Goal: Task Accomplishment & Management: Manage account settings

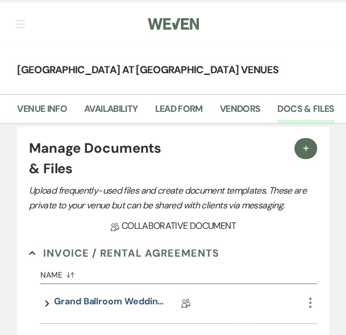
click at [23, 24] on span "button" at bounding box center [20, 24] width 9 height 1
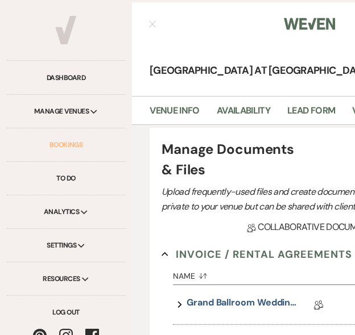
click at [61, 144] on link "Bookings" at bounding box center [66, 145] width 118 height 34
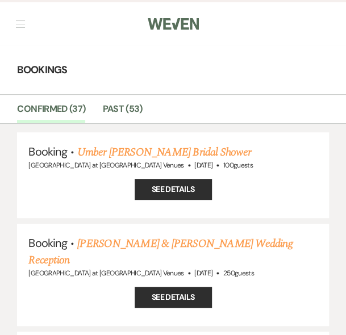
click at [19, 22] on button "button" at bounding box center [20, 23] width 9 height 7
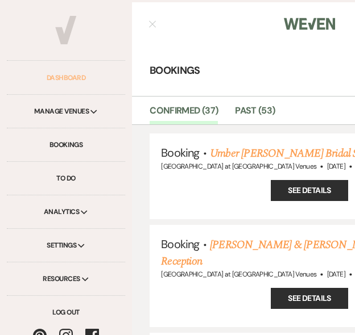
click at [55, 76] on link "Dashboard" at bounding box center [66, 78] width 118 height 34
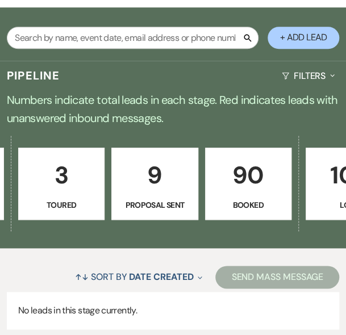
scroll to position [0, 387]
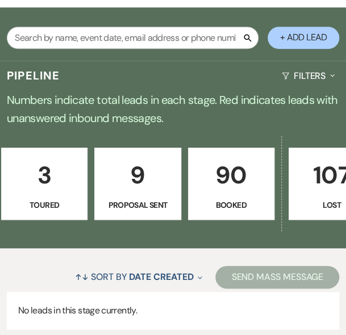
click at [117, 189] on p "9" at bounding box center [138, 175] width 72 height 38
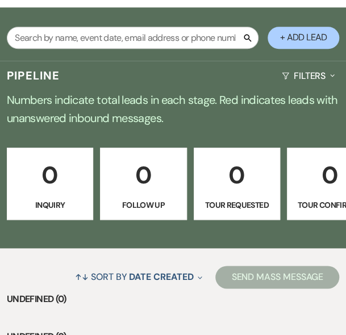
select select "6"
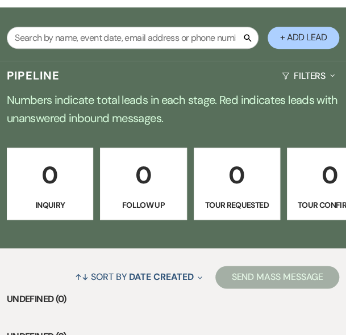
select select "6"
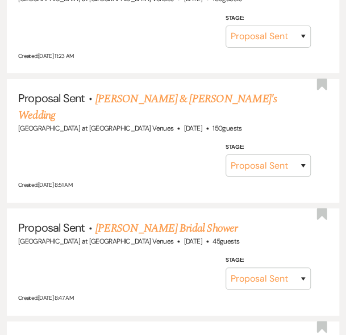
scroll to position [966, 0]
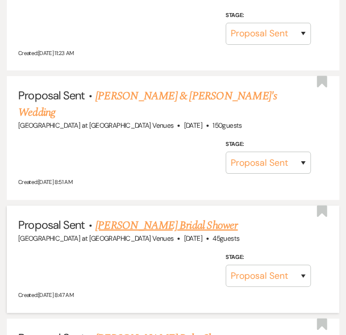
click at [135, 217] on link "[PERSON_NAME] Bridal Shower" at bounding box center [167, 225] width 142 height 17
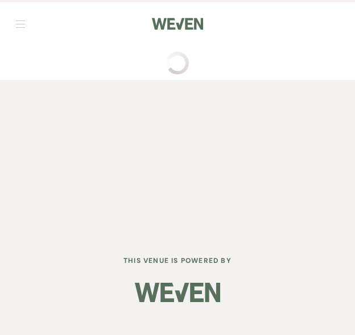
select select "6"
select select "2"
select select "5"
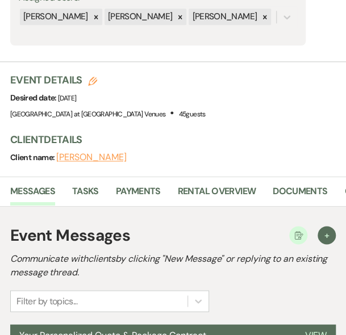
scroll to position [341, 0]
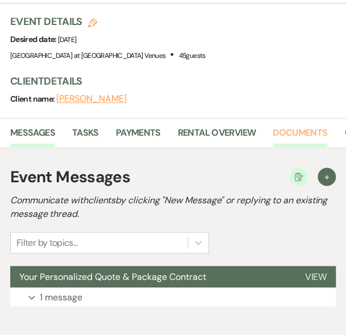
click at [312, 132] on link "Documents" at bounding box center [300, 137] width 55 height 22
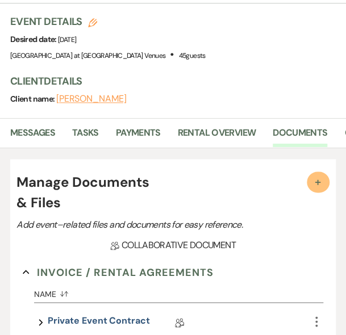
click at [309, 179] on button "+" at bounding box center [318, 182] width 23 height 21
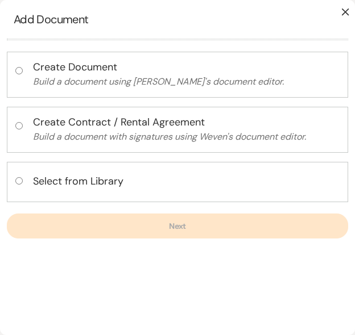
click at [20, 177] on input "radio" at bounding box center [18, 180] width 7 height 7
radio input "true"
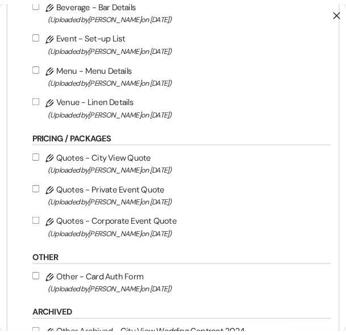
scroll to position [539, 0]
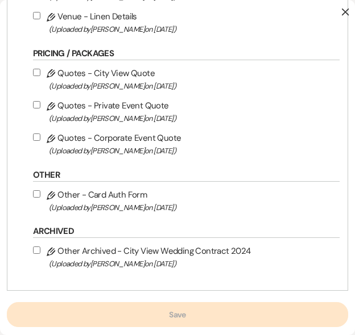
click at [36, 103] on input "Pencil Quotes - Private Event Quote (Uploaded by [PERSON_NAME] on [DATE] )" at bounding box center [36, 104] width 7 height 7
checkbox input "true"
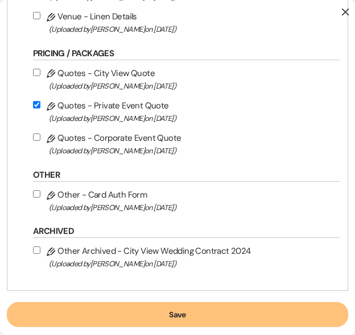
click at [188, 306] on button "Save" at bounding box center [177, 314] width 341 height 25
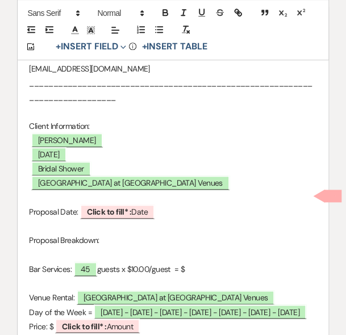
scroll to position [227, 0]
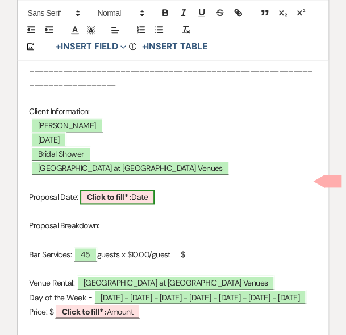
click at [128, 197] on b "Click to fill* :" at bounding box center [109, 197] width 44 height 10
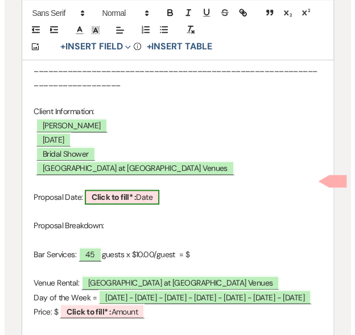
scroll to position [0, 0]
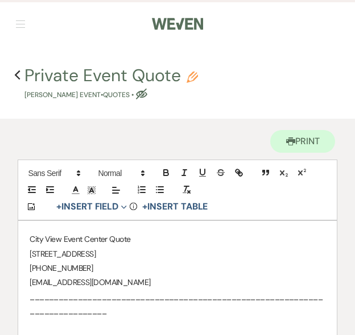
select select "owner"
select select "Date"
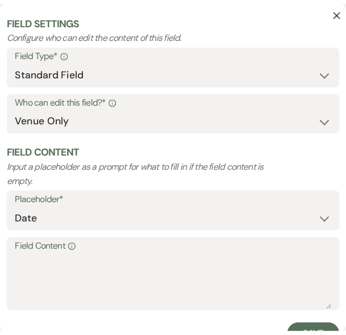
scroll to position [60, 0]
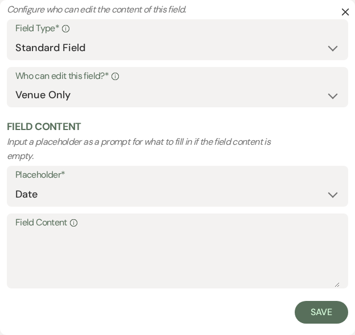
click at [67, 230] on label "Field Content Info" at bounding box center [177, 223] width 324 height 16
click at [67, 231] on textarea "Field Content Info" at bounding box center [177, 259] width 324 height 57
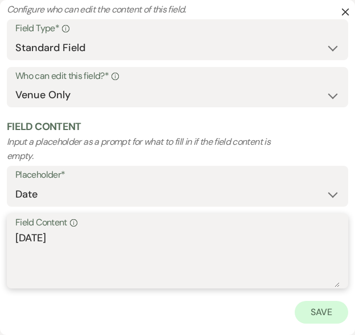
type textarea "[DATE]"
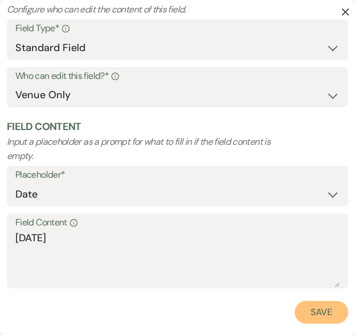
click at [322, 310] on button "Save" at bounding box center [320, 312] width 53 height 23
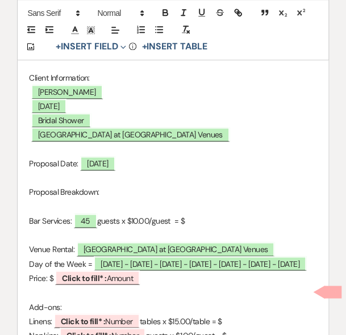
scroll to position [284, 0]
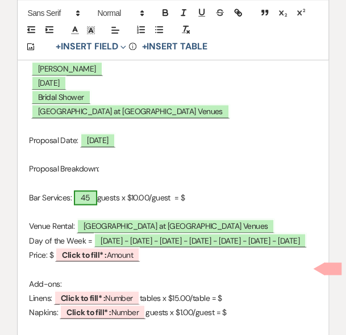
click at [89, 192] on span "45" at bounding box center [85, 197] width 23 height 15
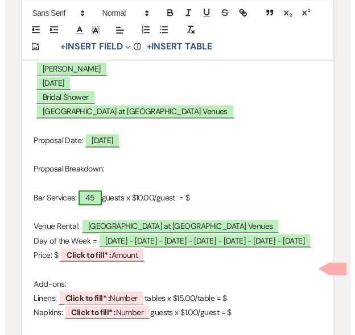
scroll to position [0, 0]
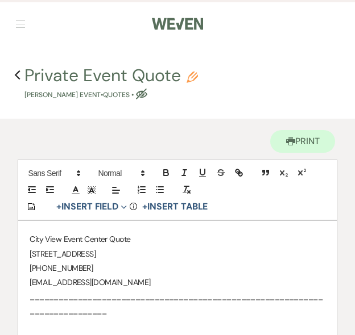
select select "smartCustomField"
select select "owner"
select select "{{guestCount}}"
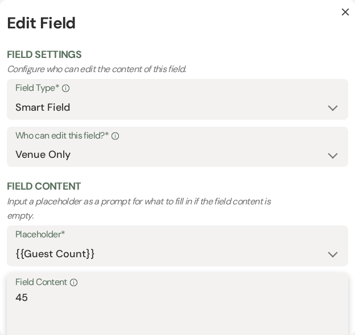
drag, startPoint x: 40, startPoint y: 303, endPoint x: -35, endPoint y: 286, distance: 77.0
click at [0, 0] on html "Weven Check Log Out Pinterest Instagram Facebook Terms of Use Privacy Policy Da…" at bounding box center [177, 0] width 355 height 0
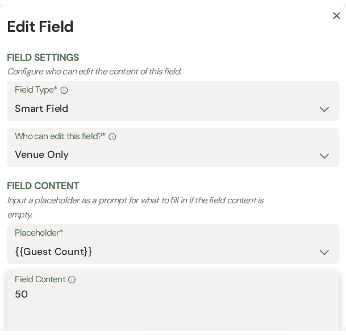
scroll to position [60, 0]
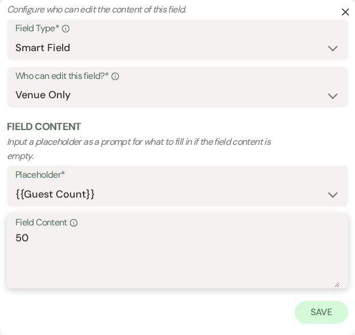
type textarea "50"
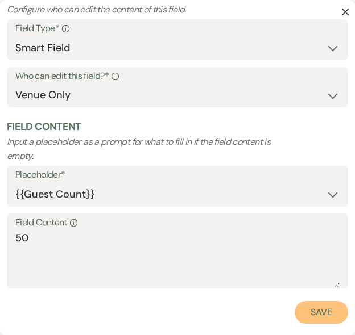
click at [318, 313] on button "Save" at bounding box center [320, 312] width 53 height 23
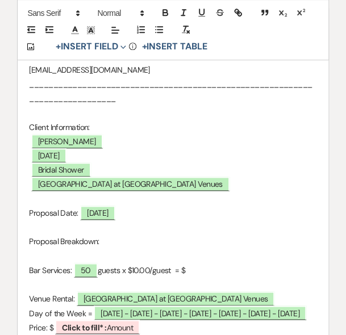
scroll to position [284, 0]
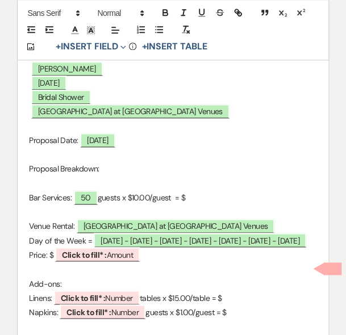
click at [196, 187] on p at bounding box center [173, 183] width 288 height 14
click at [198, 198] on p "Bar Services: 50 guests x $10.00/guest = $" at bounding box center [173, 198] width 288 height 14
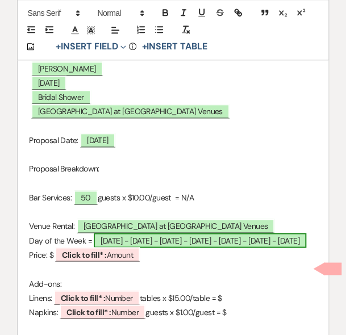
click at [152, 242] on span "[DATE] - [DATE] - [DATE] - [DATE] - [DATE] - [DATE] - [DATE]" at bounding box center [200, 240] width 212 height 15
select select "owner"
select select "Date"
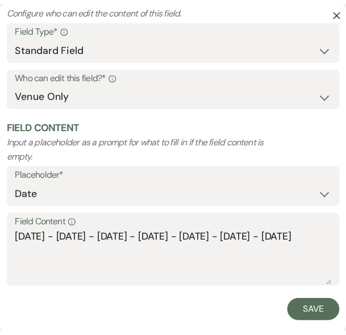
scroll to position [60, 0]
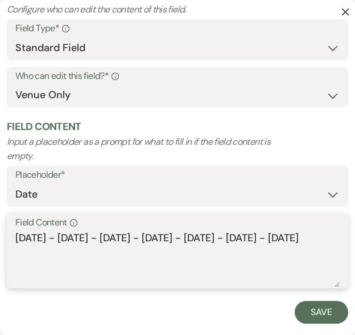
drag, startPoint x: 331, startPoint y: 237, endPoint x: -30, endPoint y: 238, distance: 360.4
click at [0, 0] on html "Weven Check Log Out Pinterest Instagram Facebook Terms of Use Privacy Policy Da…" at bounding box center [177, 0] width 355 height 0
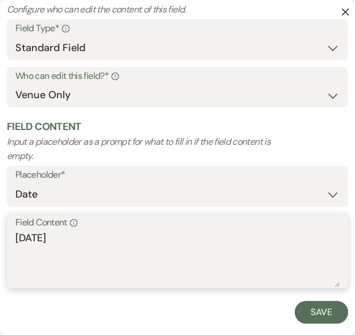
click at [63, 239] on textarea "[DATE]" at bounding box center [177, 259] width 324 height 57
type textarea "[DATE]"
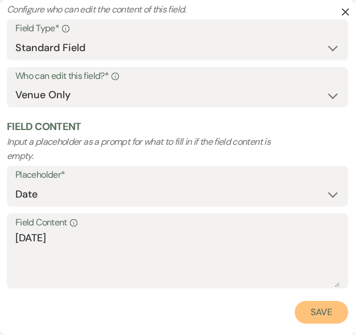
click at [321, 315] on button "Save" at bounding box center [320, 312] width 53 height 23
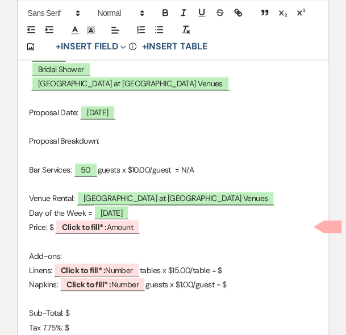
scroll to position [341, 0]
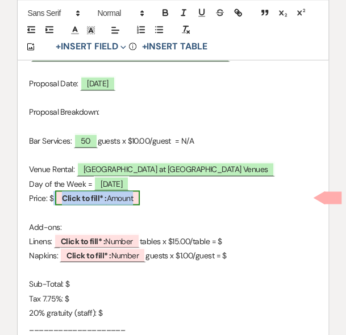
click at [71, 193] on b "Click to fill* :" at bounding box center [84, 198] width 44 height 10
select select "owner"
select select "Amount"
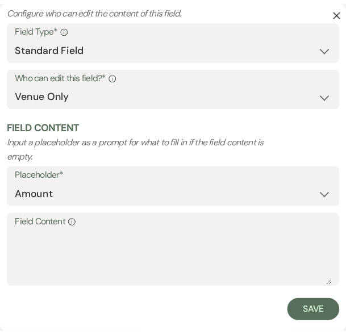
scroll to position [60, 0]
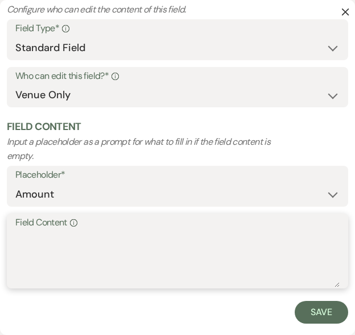
click at [19, 243] on textarea "Field Content Info" at bounding box center [177, 259] width 324 height 57
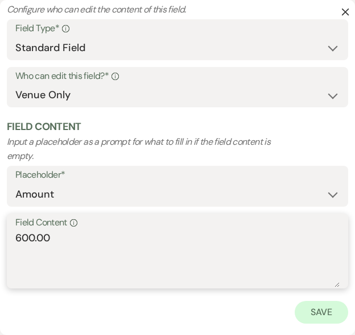
type textarea "600.00"
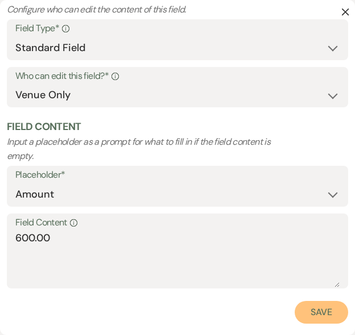
click at [302, 316] on button "Save" at bounding box center [320, 312] width 53 height 23
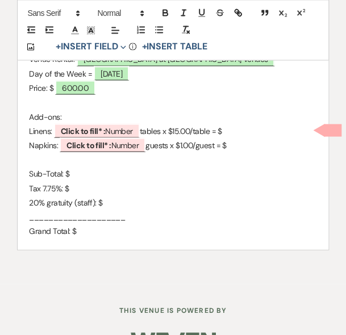
scroll to position [455, 0]
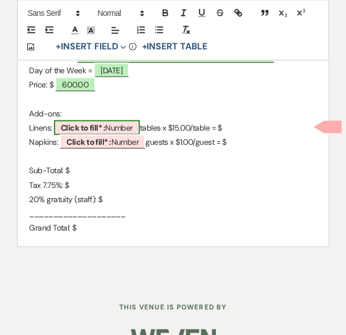
click at [92, 125] on b "Click to fill* :" at bounding box center [83, 127] width 44 height 10
select select "owner"
select select "Number"
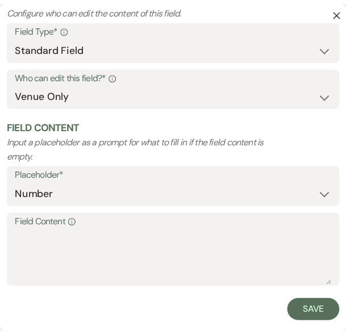
scroll to position [60, 0]
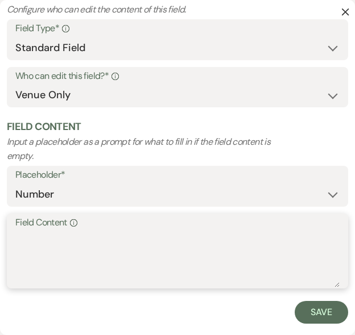
click at [33, 253] on textarea "Field Content Info" at bounding box center [177, 259] width 324 height 57
click at [26, 243] on textarea "10; 6 round + 4 banquet" at bounding box center [177, 259] width 324 height 57
click at [135, 239] on textarea "10 (6 round + 4 banquet" at bounding box center [177, 259] width 324 height 57
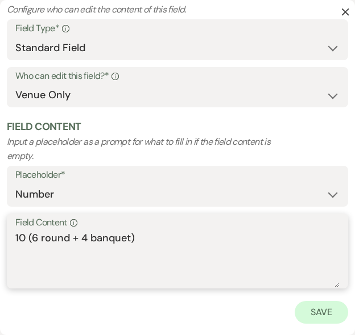
type textarea "10 (6 round + 4 banquet)"
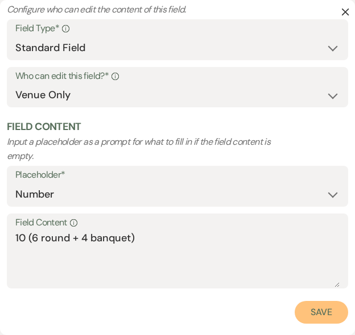
click at [322, 317] on button "Save" at bounding box center [320, 312] width 53 height 23
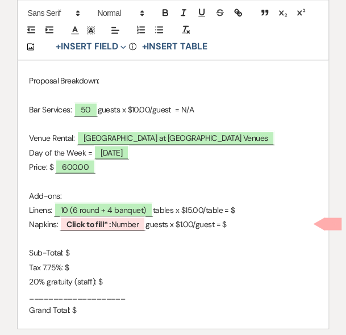
scroll to position [398, 0]
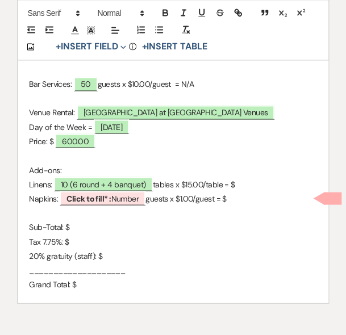
click at [250, 181] on p "Linens: 10 (6 round + 4 banquet) tables x $15.00/table = $" at bounding box center [173, 184] width 288 height 14
click at [97, 197] on b "Click to fill* :" at bounding box center [89, 198] width 44 height 10
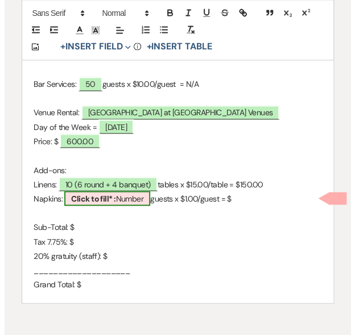
scroll to position [0, 0]
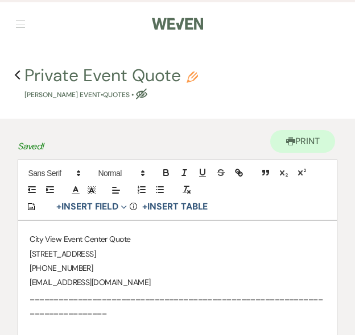
select select "owner"
select select "Number"
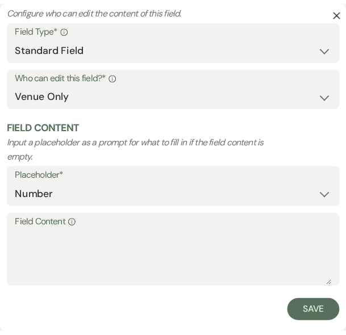
scroll to position [60, 0]
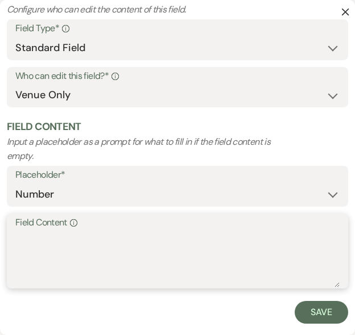
click at [74, 240] on textarea "Field Content Info" at bounding box center [177, 259] width 324 height 57
type textarea "50"
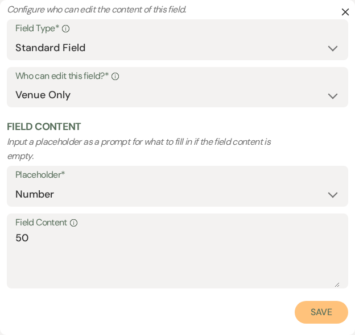
click at [321, 318] on button "Save" at bounding box center [320, 312] width 53 height 23
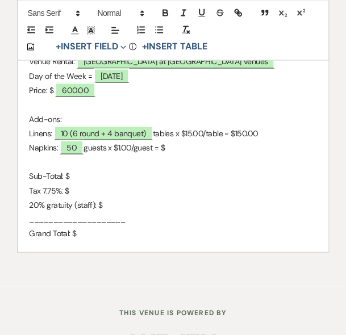
scroll to position [455, 0]
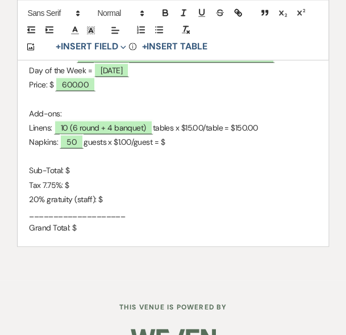
click at [171, 145] on p "Napkins: 50 guests x $1.00/guest = $" at bounding box center [173, 142] width 288 height 14
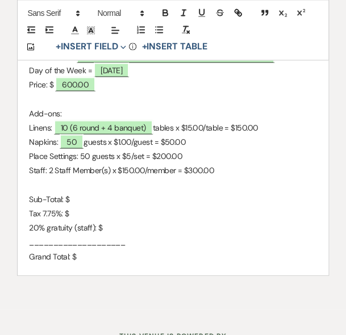
click at [97, 194] on p "Sub-Total: $" at bounding box center [173, 199] width 288 height 14
click at [71, 221] on p "20% gratuity (staff): $" at bounding box center [173, 228] width 288 height 14
click at [85, 217] on p "Tax 7.75%: $" at bounding box center [173, 213] width 288 height 14
click at [114, 226] on p "20% gratuity (staff): $" at bounding box center [173, 228] width 288 height 14
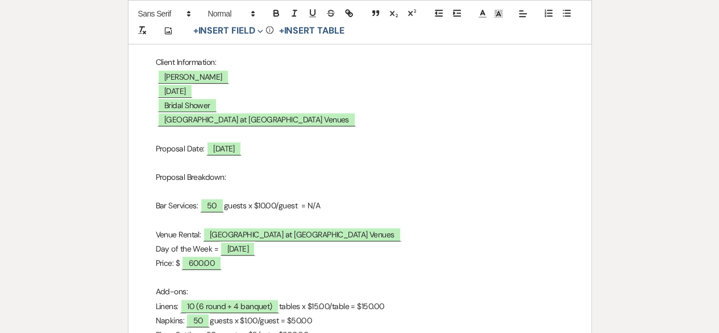
scroll to position [398, 0]
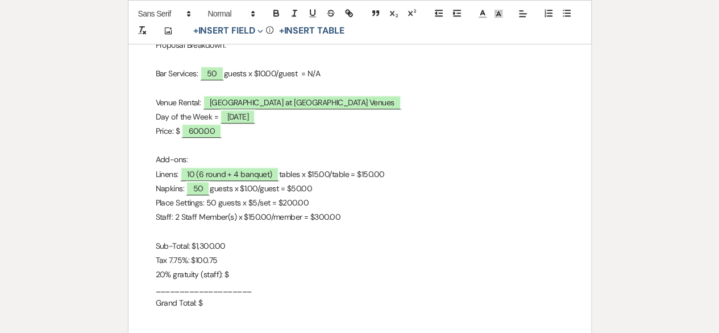
click at [164, 275] on p "20% gratuity (staff): $" at bounding box center [360, 274] width 408 height 14
click at [242, 271] on p "18% gratuity (staff): $" at bounding box center [360, 274] width 408 height 14
click at [216, 302] on p "Grand Total: $" at bounding box center [360, 303] width 408 height 14
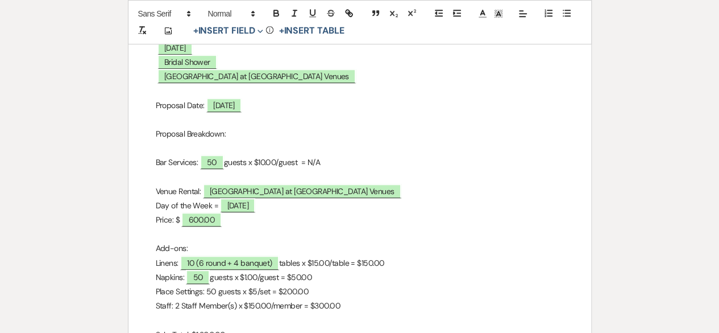
scroll to position [139, 0]
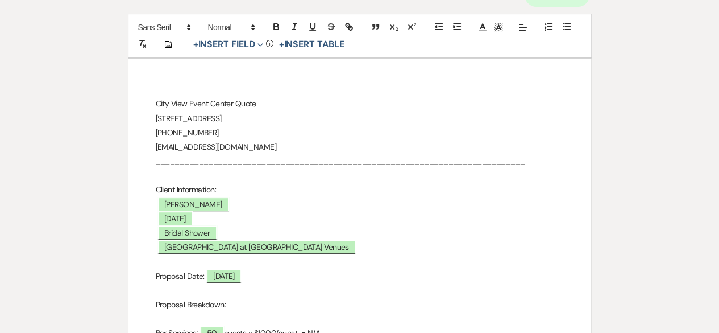
drag, startPoint x: 275, startPoint y: 143, endPoint x: 177, endPoint y: 146, distance: 97.8
click at [177, 146] on p "[EMAIL_ADDRESS][DOMAIN_NAME]" at bounding box center [360, 147] width 408 height 14
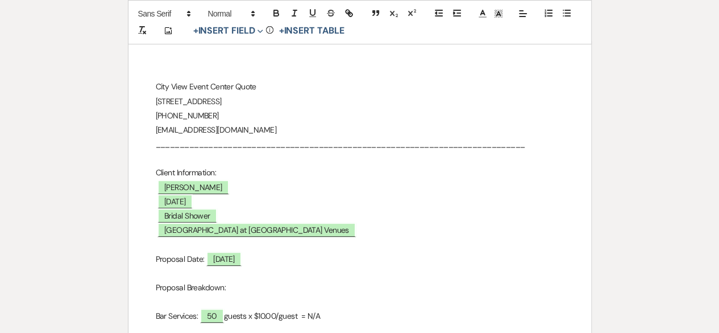
scroll to position [25, 0]
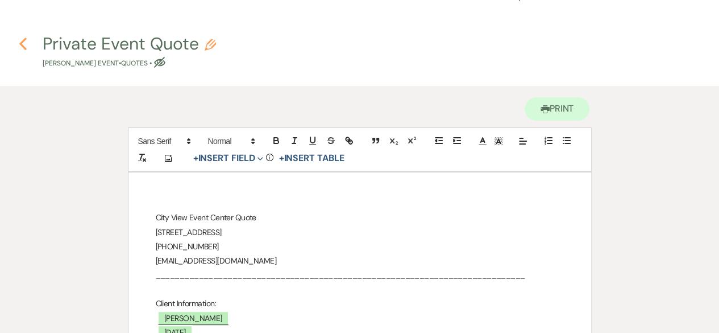
click at [20, 41] on icon "Previous" at bounding box center [23, 44] width 9 height 14
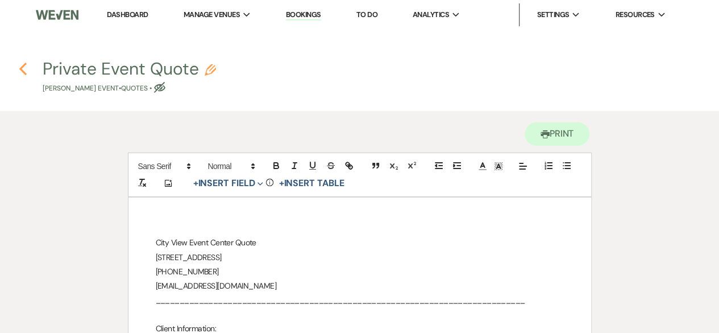
select select "6"
select select "2"
select select "5"
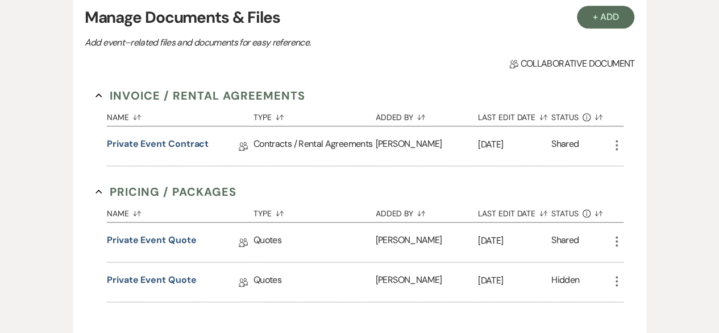
scroll to position [114, 0]
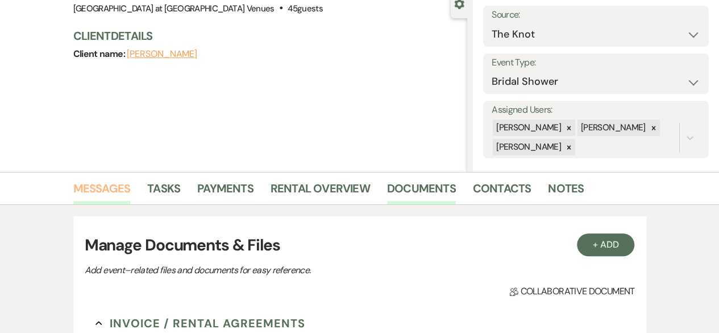
click at [89, 186] on link "Messages" at bounding box center [101, 191] width 57 height 25
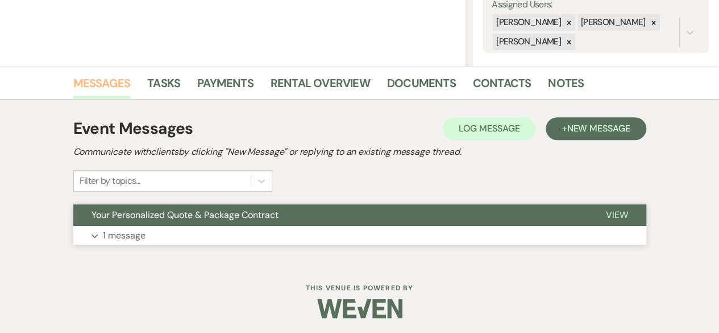
scroll to position [221, 0]
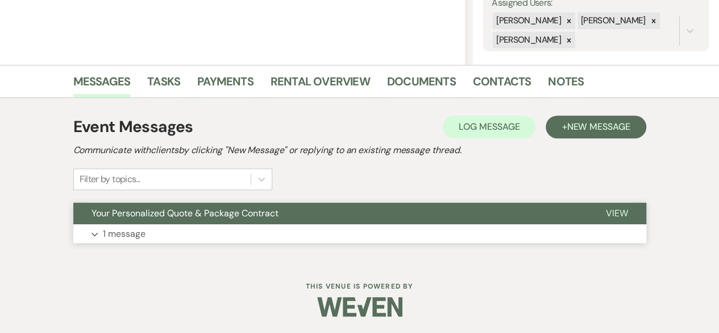
click at [122, 230] on p "1 message" at bounding box center [124, 233] width 43 height 15
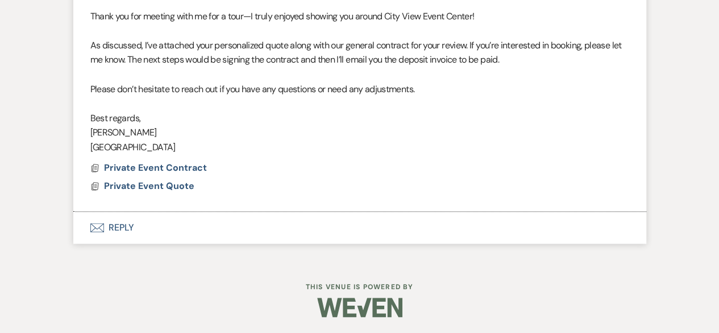
scroll to position [505, 0]
click at [115, 228] on button "Envelope Reply" at bounding box center [359, 228] width 573 height 32
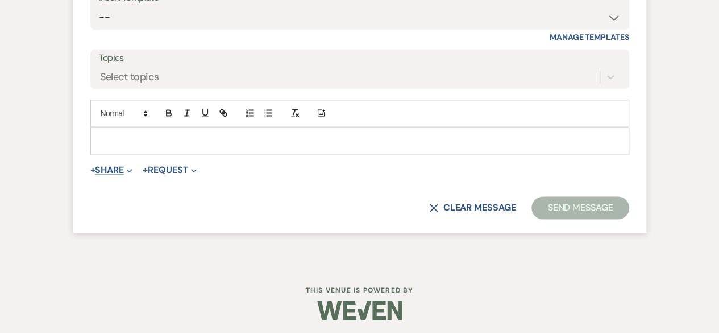
scroll to position [823, 0]
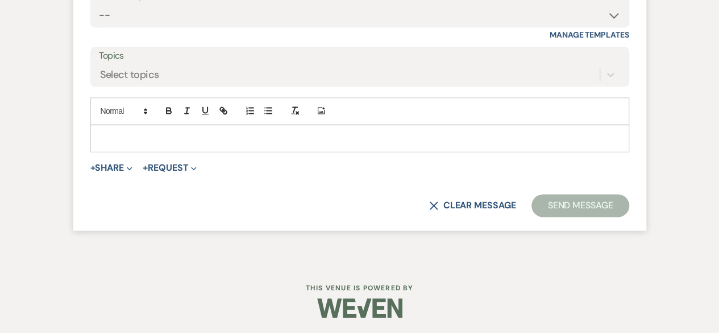
click at [100, 125] on div at bounding box center [360, 138] width 538 height 26
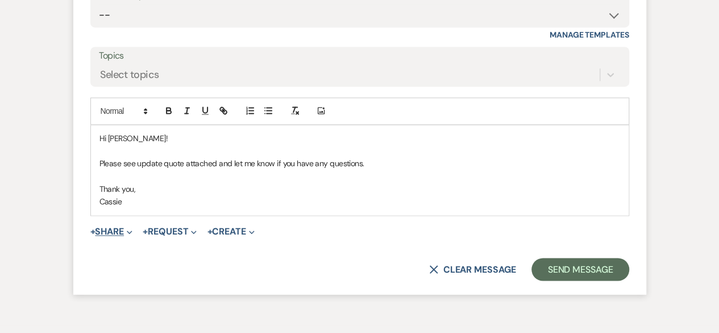
click at [130, 234] on span "Expand" at bounding box center [128, 231] width 9 height 12
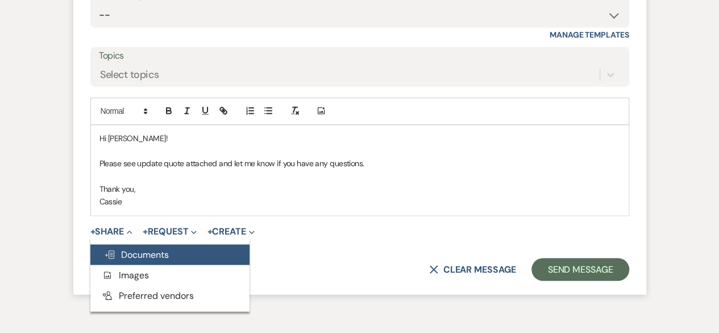
click at [139, 255] on span "Doc Upload Documents" at bounding box center [136, 254] width 65 height 12
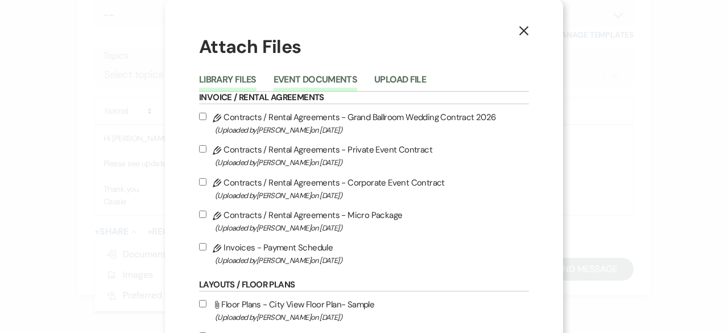
click at [305, 82] on button "Event Documents" at bounding box center [315, 83] width 84 height 16
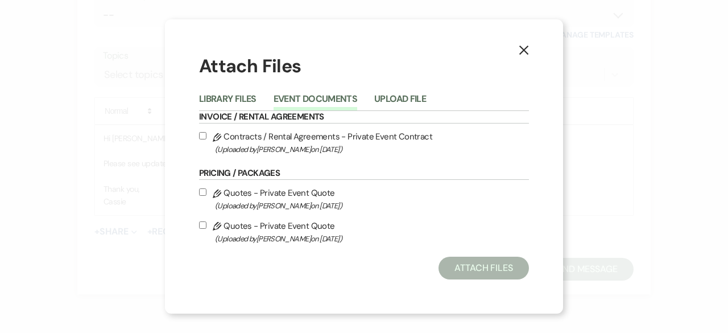
click at [205, 225] on input "Pencil Quotes - Private Event Quote (Uploaded by [PERSON_NAME] on [DATE] )" at bounding box center [202, 224] width 7 height 7
checkbox input "true"
click at [346, 269] on button "Attach Files" at bounding box center [483, 267] width 90 height 23
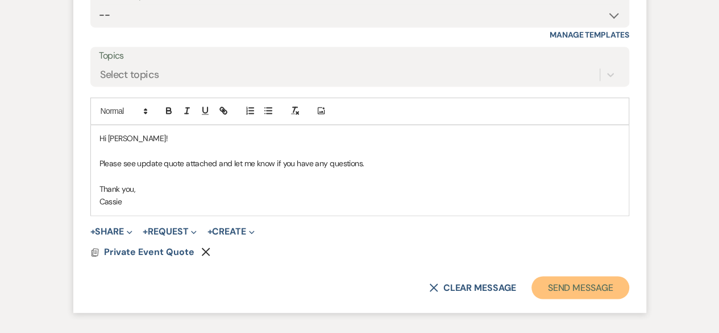
click at [346, 283] on button "Send Message" at bounding box center [580, 287] width 97 height 23
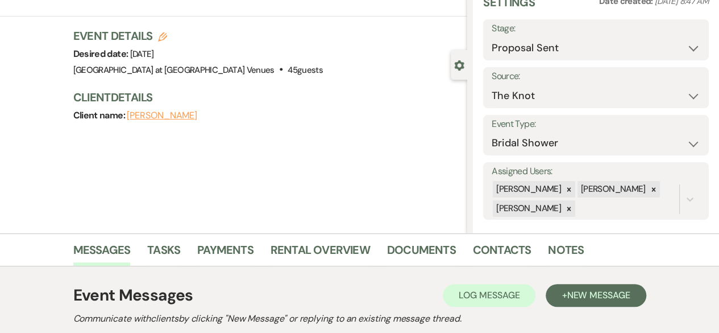
scroll to position [0, 0]
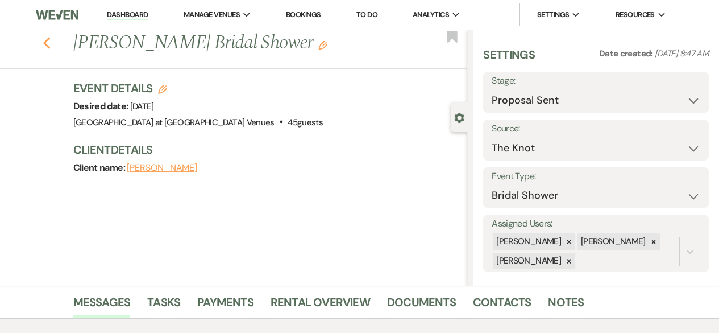
click at [50, 43] on icon "Previous" at bounding box center [47, 43] width 9 height 14
select select "6"
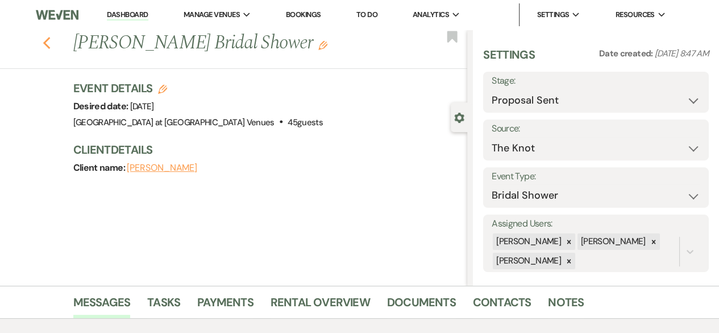
select select "6"
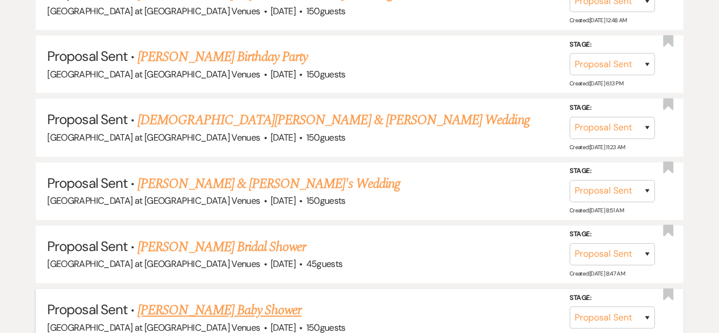
scroll to position [611, 0]
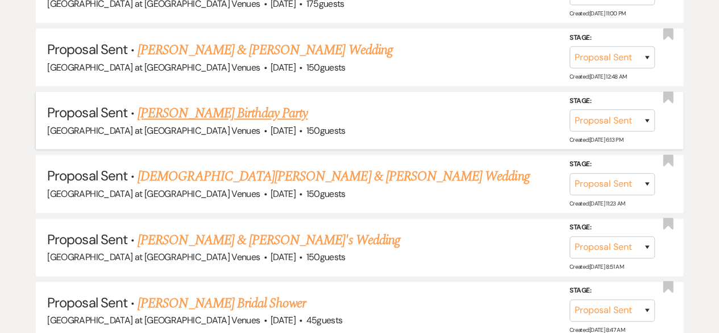
click at [218, 108] on link "[PERSON_NAME] Birthday Party" at bounding box center [223, 113] width 170 height 20
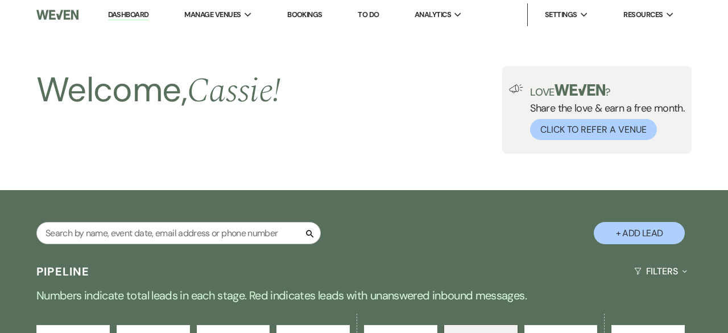
select select "6"
select select "4"
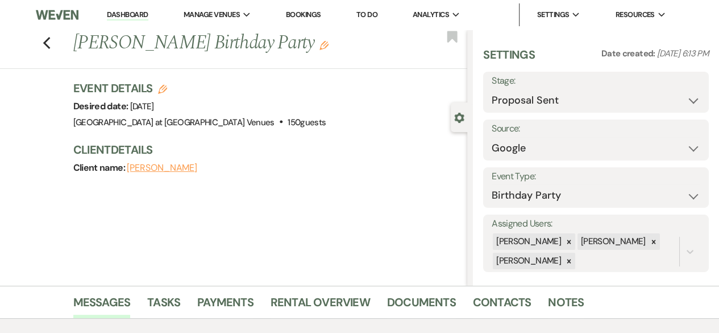
click at [319, 50] on use "button" at bounding box center [323, 45] width 9 height 9
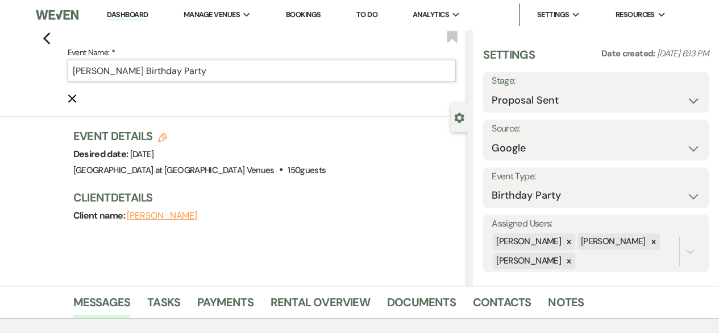
click at [233, 69] on input "[PERSON_NAME] Birthday Party" at bounding box center [262, 71] width 389 height 22
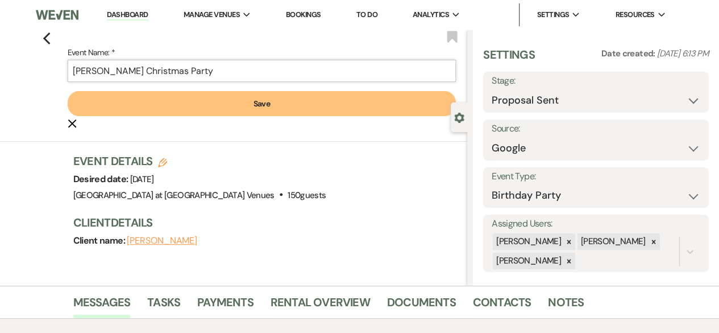
type input "[PERSON_NAME] Christmas Party"
click at [274, 105] on button "Save" at bounding box center [262, 103] width 389 height 25
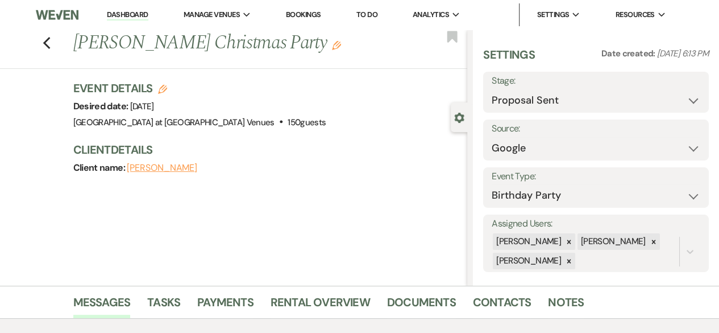
click at [164, 94] on use "button" at bounding box center [162, 89] width 9 height 9
select select "783"
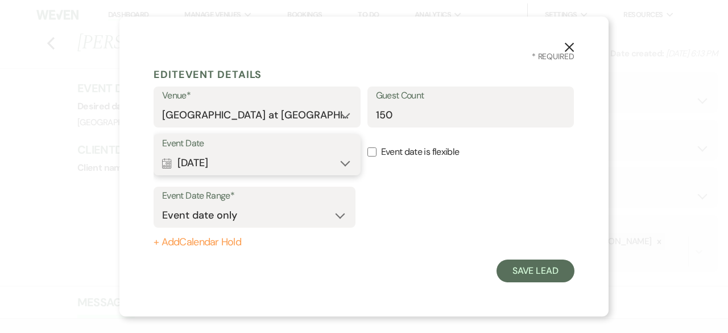
click at [343, 167] on button "Calendar [DATE] Expand" at bounding box center [257, 162] width 190 height 23
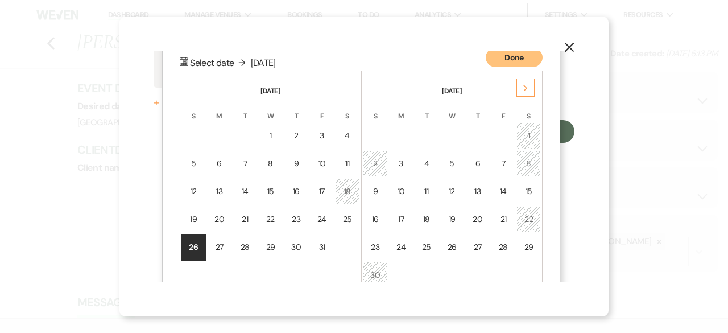
scroll to position [144, 0]
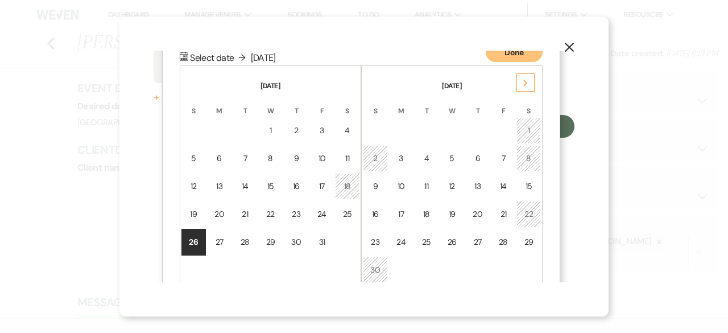
click at [346, 81] on div "Next" at bounding box center [525, 82] width 18 height 18
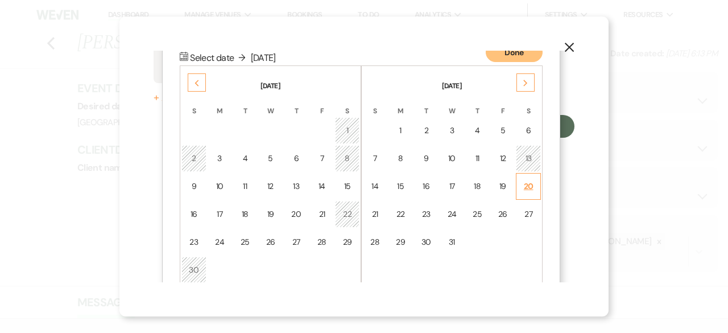
click at [346, 189] on div "20" at bounding box center [528, 186] width 10 height 12
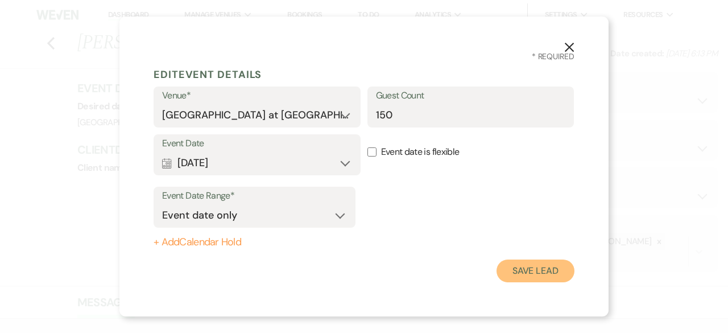
click at [346, 277] on button "Save Lead" at bounding box center [535, 270] width 78 height 23
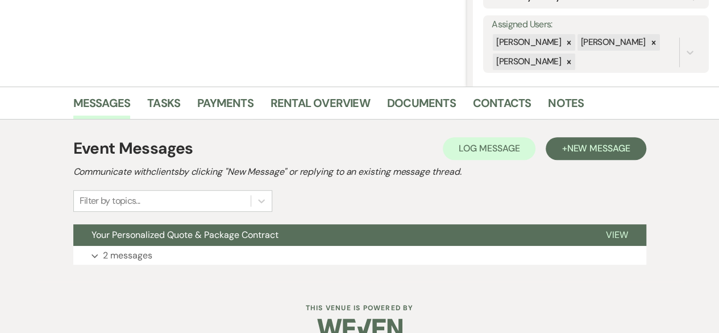
scroll to position [221, 0]
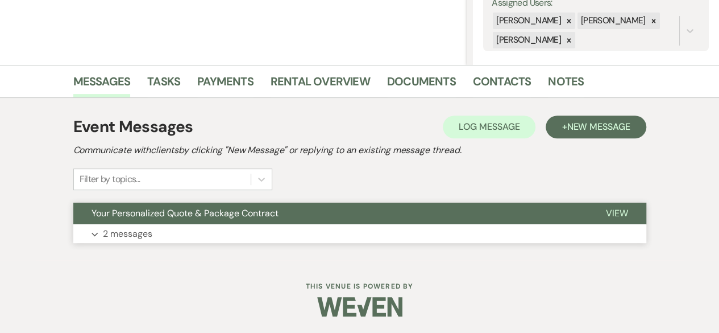
click at [148, 234] on p "2 messages" at bounding box center [127, 233] width 49 height 15
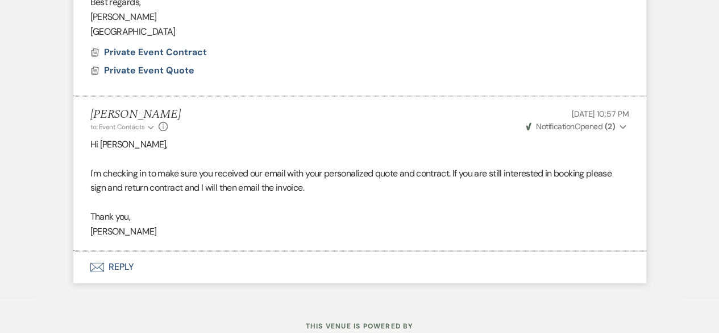
scroll to position [674, 0]
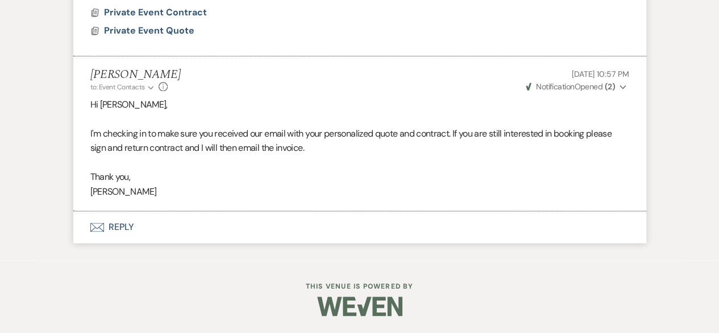
click at [114, 229] on button "Envelope Reply" at bounding box center [359, 227] width 573 height 32
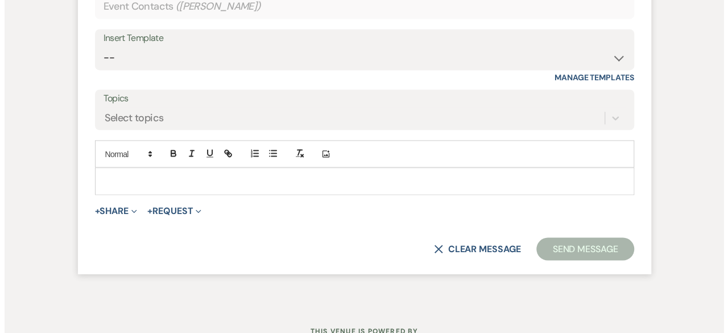
scroll to position [992, 0]
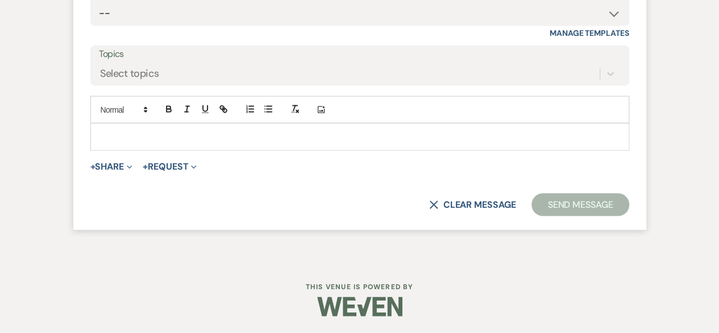
click at [104, 136] on p at bounding box center [359, 136] width 521 height 13
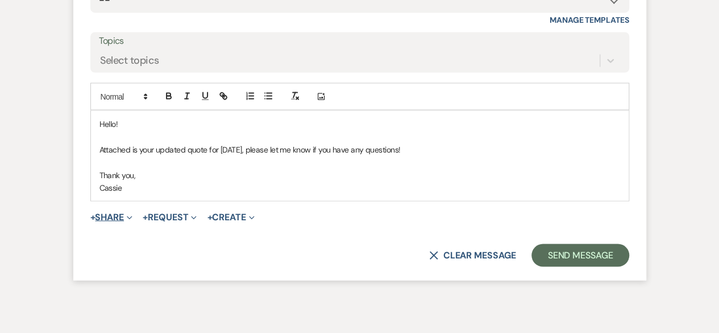
click at [113, 221] on button "+ Share Expand" at bounding box center [111, 216] width 43 height 9
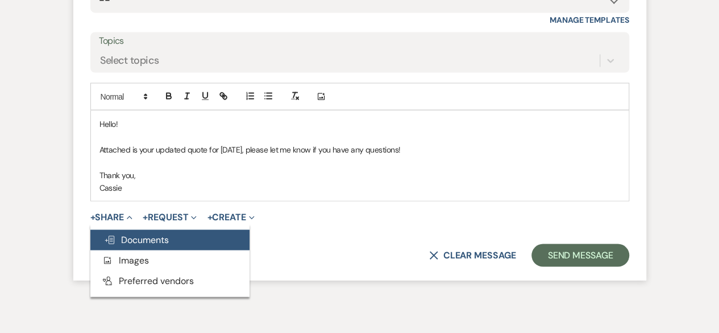
click at [147, 244] on button "Doc Upload Documents" at bounding box center [169, 239] width 159 height 20
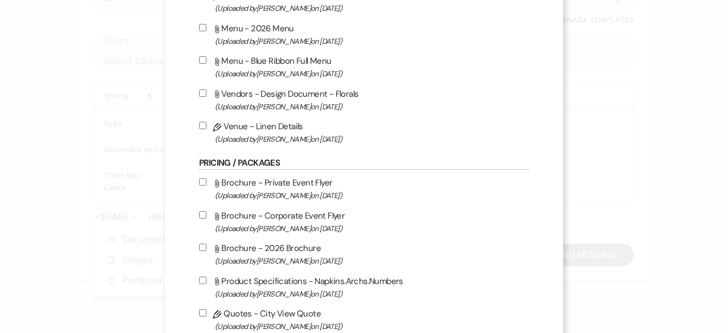
scroll to position [682, 0]
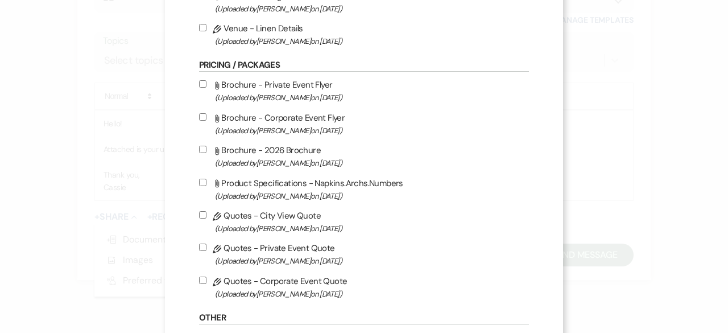
click at [199, 247] on input "Pencil Quotes - Private Event Quote (Uploaded by [PERSON_NAME] on [DATE] )" at bounding box center [202, 246] width 7 height 7
checkbox input "true"
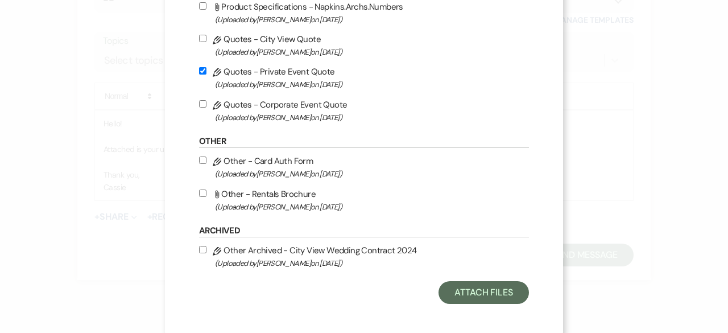
scroll to position [862, 0]
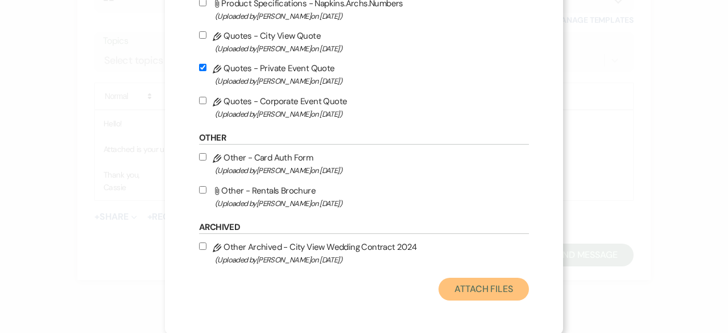
click at [346, 280] on button "Attach Files" at bounding box center [483, 288] width 90 height 23
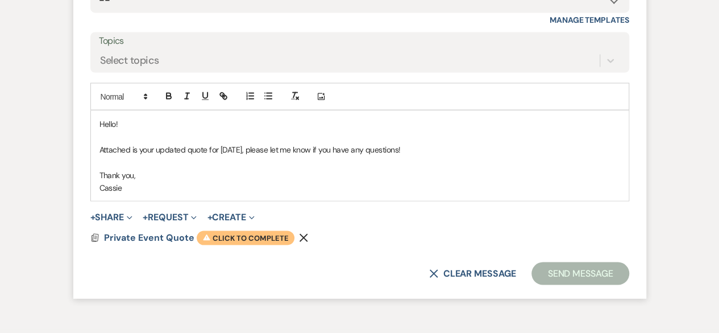
click at [207, 241] on icon "Warning" at bounding box center [206, 237] width 9 height 9
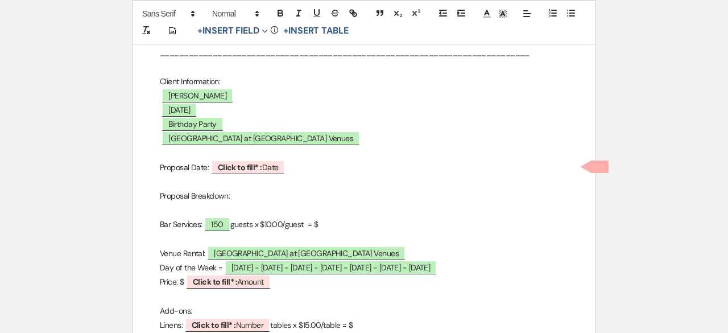
scroll to position [227, 0]
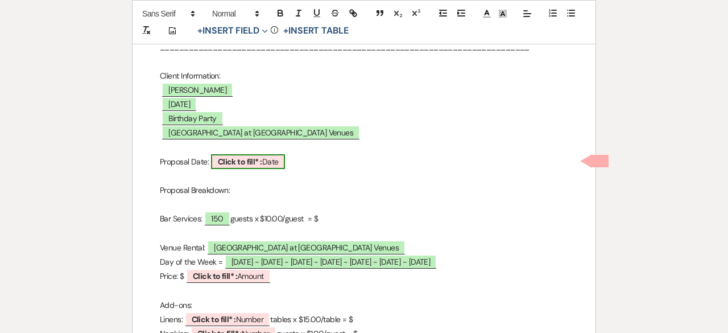
click at [267, 162] on span "Click to fill* : Date" at bounding box center [248, 161] width 74 height 15
select select "owner"
select select "Date"
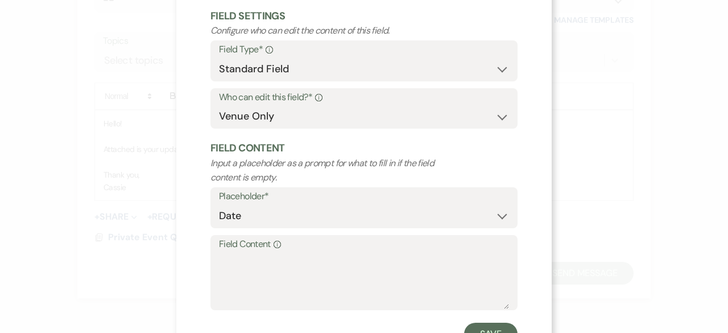
scroll to position [108, 0]
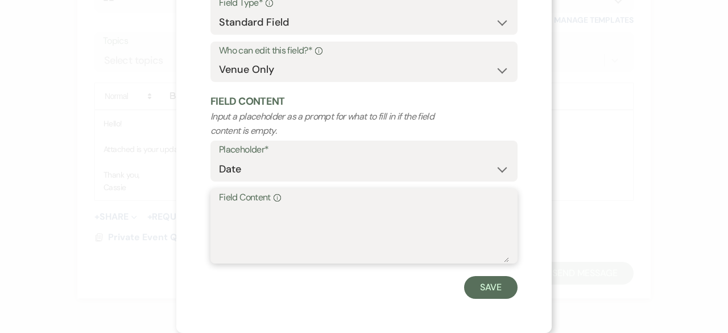
click at [234, 209] on textarea "Field Content Info" at bounding box center [364, 233] width 290 height 57
type textarea "[DATE]"
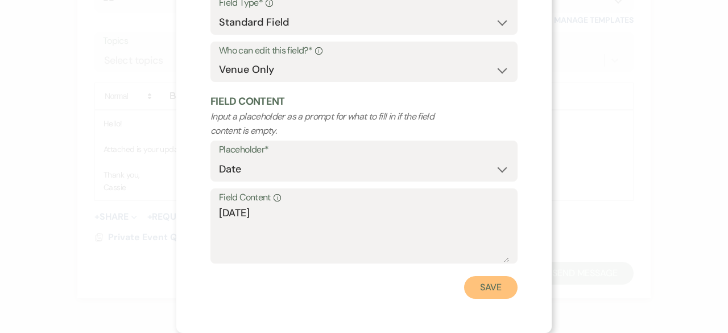
click at [346, 290] on button "Save" at bounding box center [490, 287] width 53 height 23
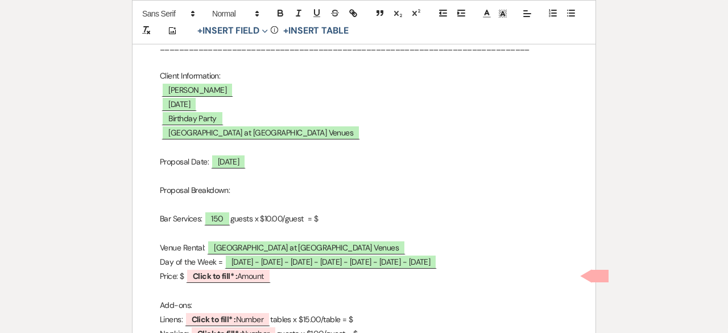
click at [346, 213] on p "Bar Services: ﻿ 150 ﻿ guests x $10.00/guest = $" at bounding box center [364, 218] width 408 height 14
click at [276, 262] on span "[DATE] - [DATE] - [DATE] - [DATE] - [DATE] - [DATE] - [DATE]" at bounding box center [331, 261] width 212 height 15
select select "owner"
select select "Date"
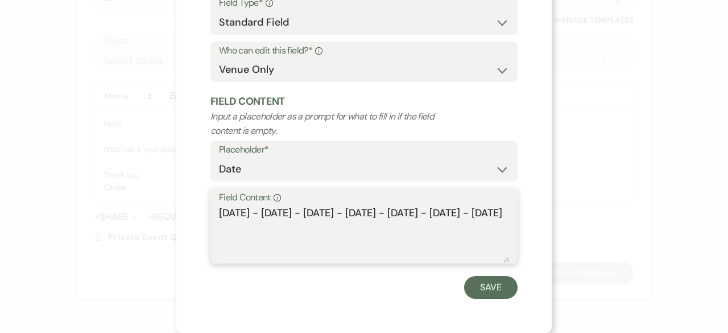
drag, startPoint x: 257, startPoint y: 227, endPoint x: 188, endPoint y: 208, distance: 72.0
click at [188, 208] on div "X Edit Field Field Settings Configure who can edit the content of this field. F…" at bounding box center [363, 112] width 375 height 441
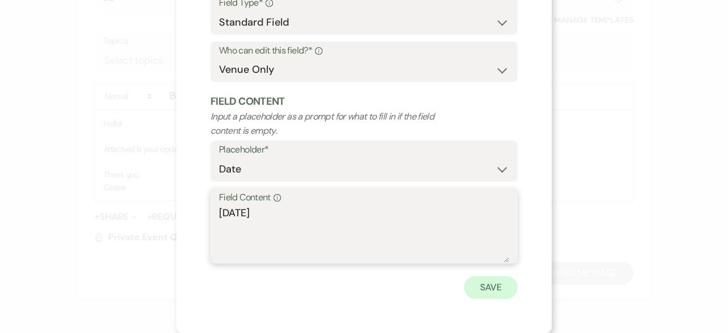
type textarea "[DATE]"
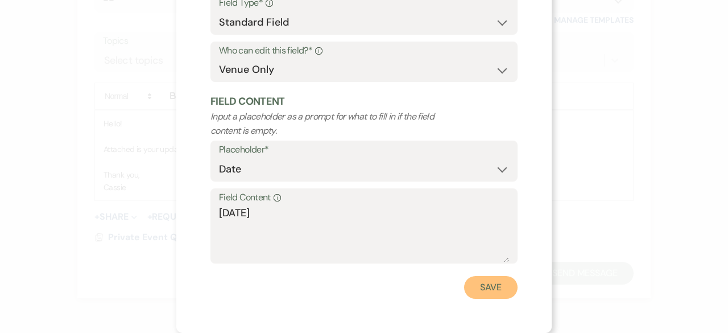
click at [346, 286] on button "Save" at bounding box center [490, 287] width 53 height 23
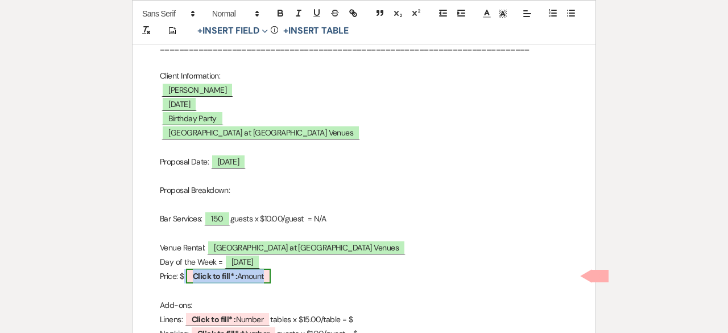
click at [241, 279] on span "Click to fill* : Amount" at bounding box center [228, 275] width 85 height 15
select select "owner"
select select "Amount"
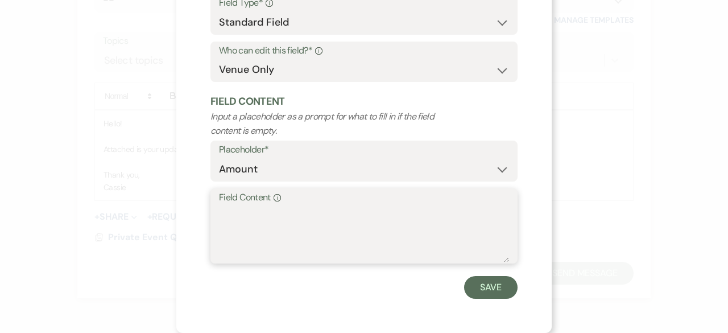
click at [222, 226] on textarea "Field Content Info" at bounding box center [364, 233] width 290 height 57
type textarea "600.00"
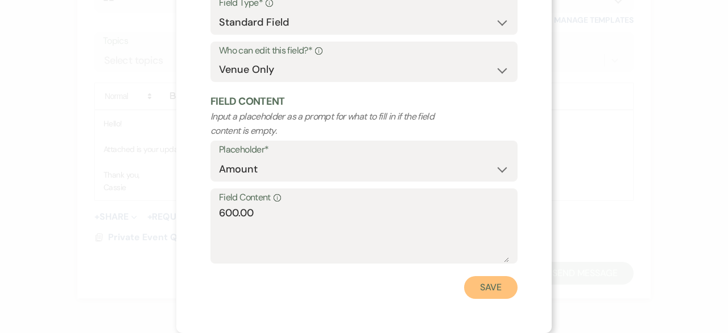
click at [346, 284] on button "Save" at bounding box center [490, 287] width 53 height 23
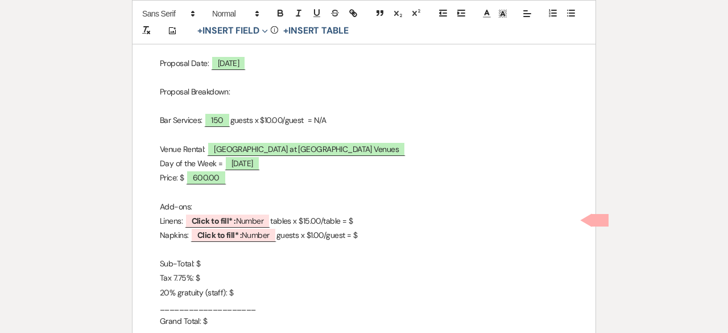
scroll to position [398, 0]
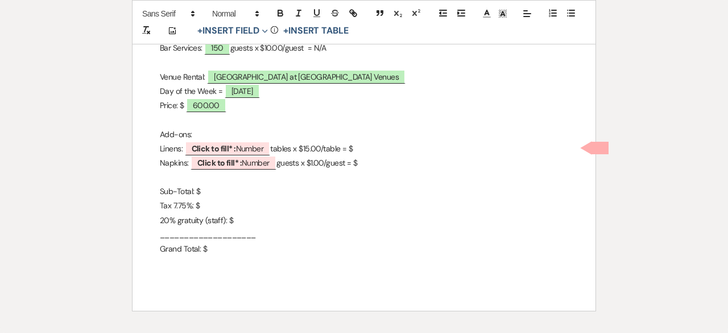
drag, startPoint x: 391, startPoint y: 161, endPoint x: 155, endPoint y: 148, distance: 235.7
click at [155, 148] on div "City View Event Center Quote [STREET_ADDRESS] 419-345-3802 [EMAIL_ADDRESS][DOMA…" at bounding box center [363, 42] width 463 height 537
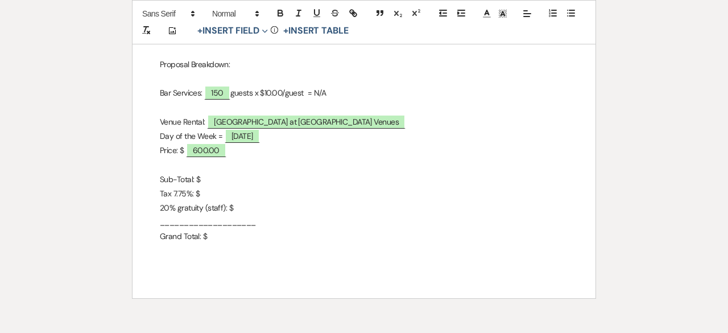
scroll to position [352, 0]
click at [213, 176] on p "Sub-Total: $" at bounding box center [364, 180] width 408 height 14
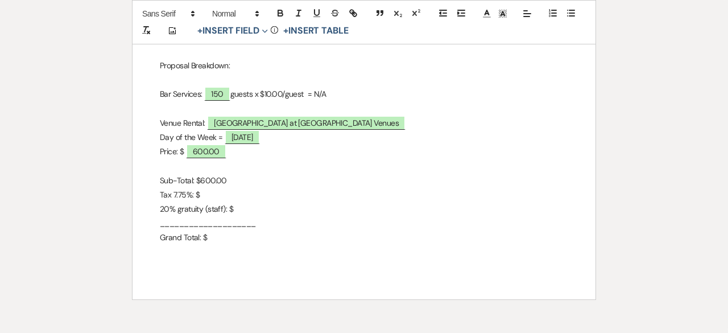
click at [216, 239] on p "Grand Total: $" at bounding box center [364, 237] width 408 height 14
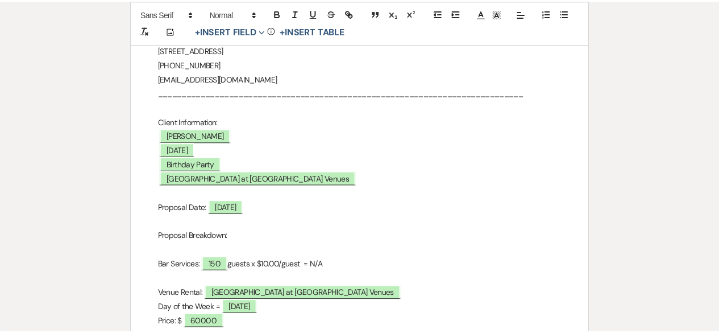
scroll to position [0, 0]
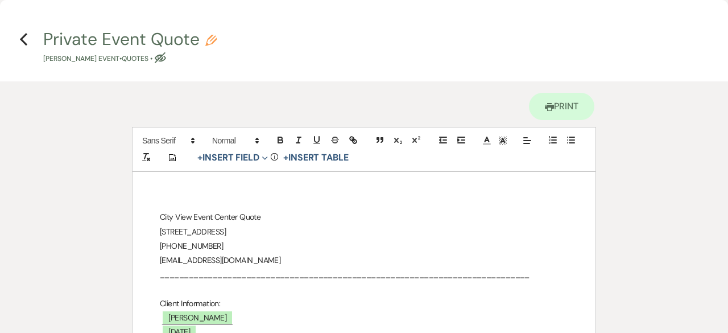
drag, startPoint x: 271, startPoint y: 262, endPoint x: 180, endPoint y: 257, distance: 90.5
click at [180, 257] on p "[EMAIL_ADDRESS][DOMAIN_NAME]" at bounding box center [364, 260] width 408 height 14
click at [22, 32] on icon "Previous" at bounding box center [23, 39] width 9 height 14
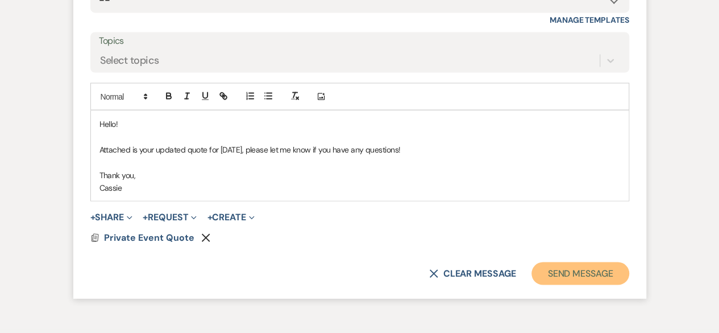
click at [346, 284] on button "Send Message" at bounding box center [580, 272] width 97 height 23
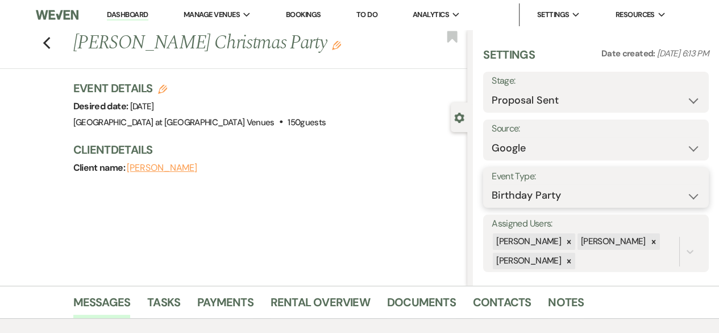
click at [346, 193] on select "Wedding Anniversary Party Baby Shower Bachelorette / Bachelor Party Birthday Pa…" at bounding box center [596, 195] width 209 height 22
select select "13"
click at [346, 184] on select "Wedding Anniversary Party Baby Shower Bachelorette / Bachelor Party Birthday Pa…" at bounding box center [596, 195] width 209 height 22
click at [346, 196] on input "Other Type*" at bounding box center [606, 195] width 89 height 22
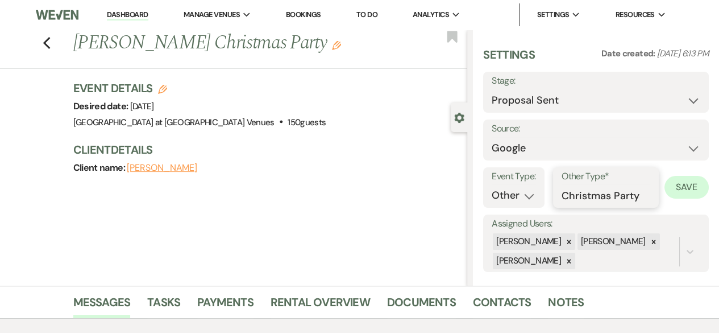
type input "Christmas Party"
click at [346, 187] on button "Save" at bounding box center [687, 187] width 44 height 23
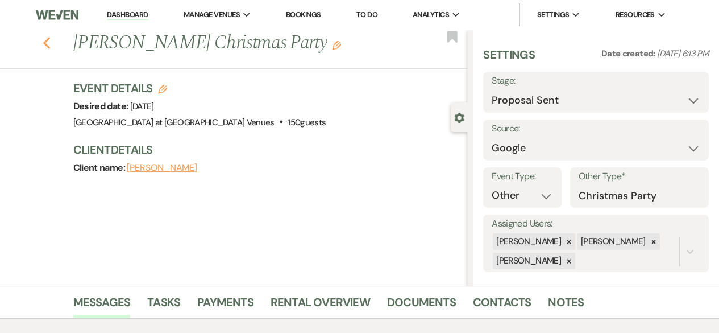
click at [51, 50] on icon "Previous" at bounding box center [47, 43] width 9 height 14
select select "6"
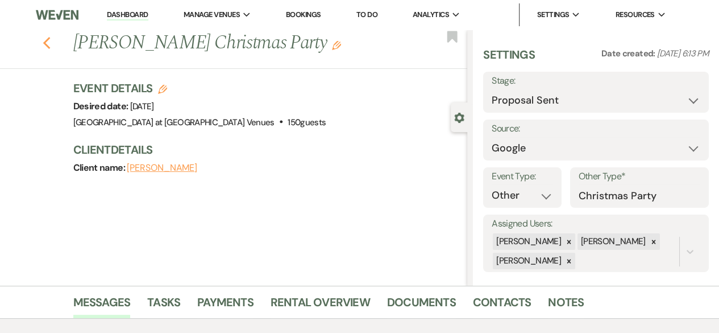
select select "6"
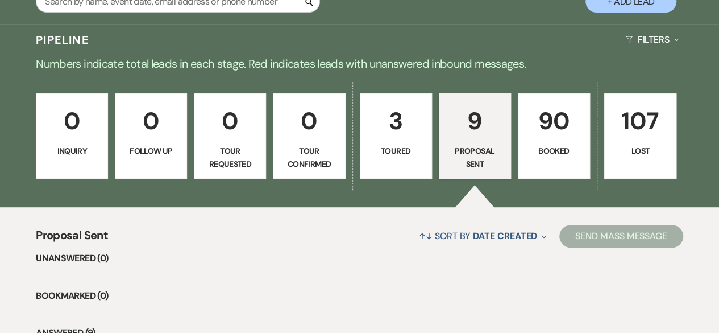
scroll to position [213, 0]
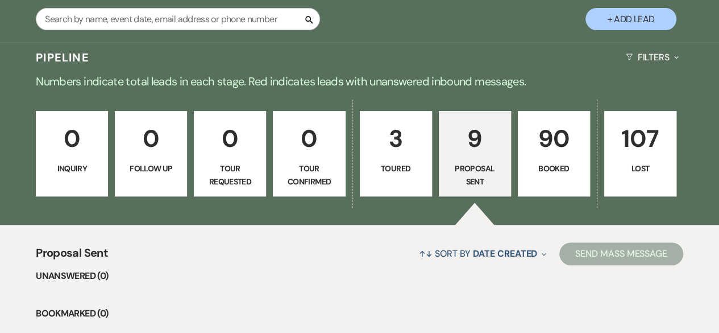
click at [346, 145] on p "90" at bounding box center [553, 138] width 57 height 38
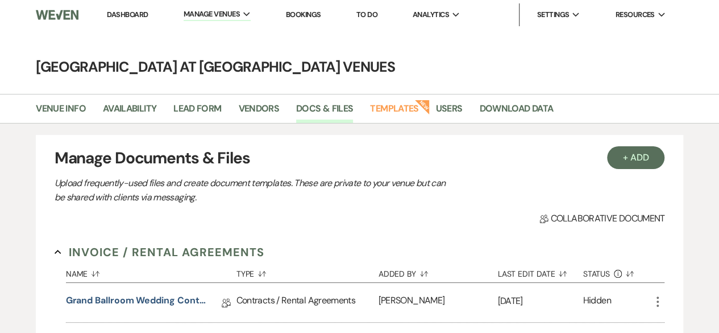
click at [123, 11] on link "Dashboard" at bounding box center [127, 15] width 41 height 10
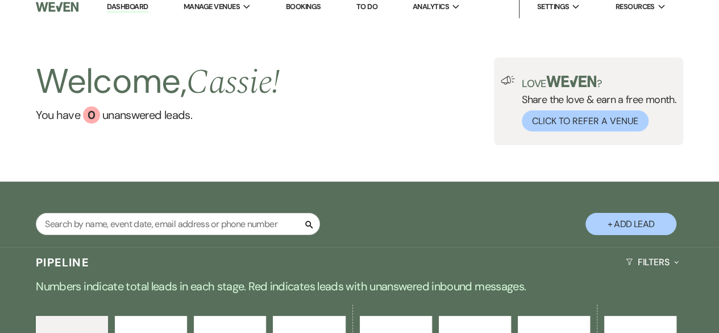
scroll to position [171, 0]
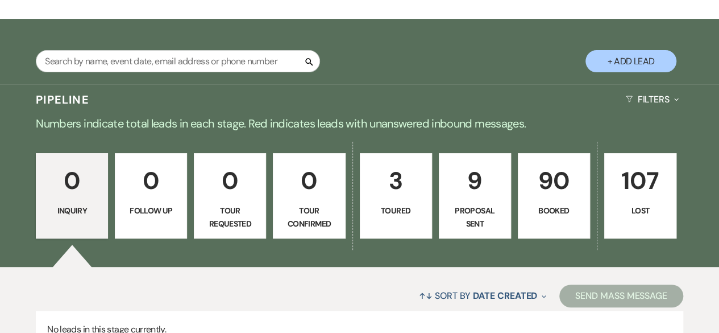
click at [491, 199] on p "9" at bounding box center [474, 180] width 57 height 38
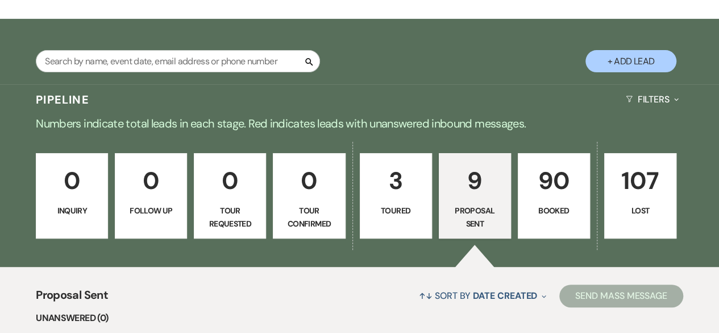
select select "6"
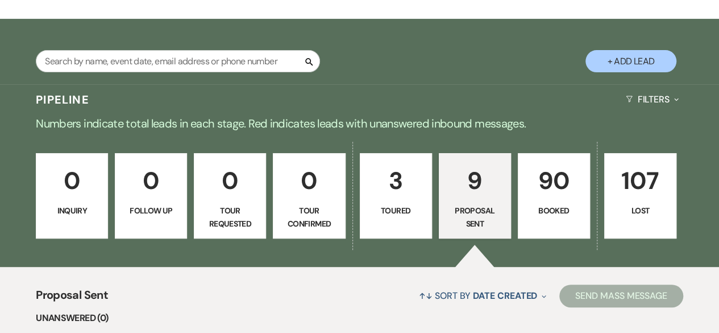
select select "6"
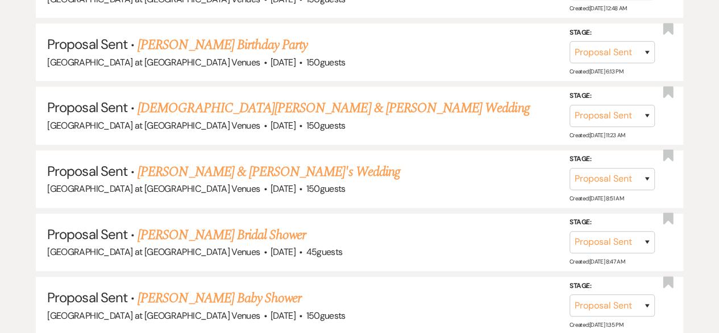
scroll to position [682, 0]
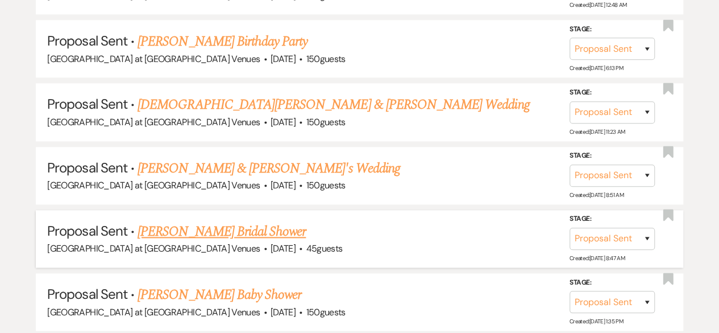
click at [182, 231] on link "[PERSON_NAME] Bridal Shower" at bounding box center [222, 231] width 168 height 20
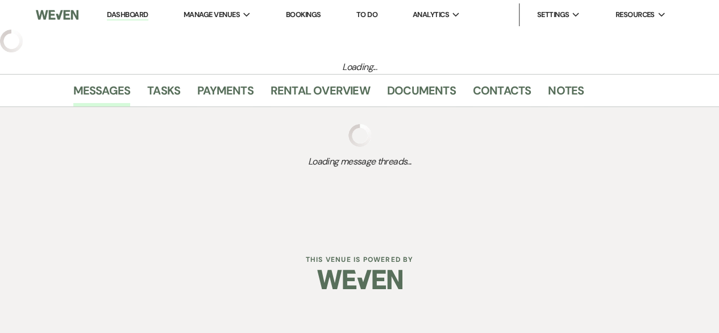
select select "6"
select select "2"
select select "5"
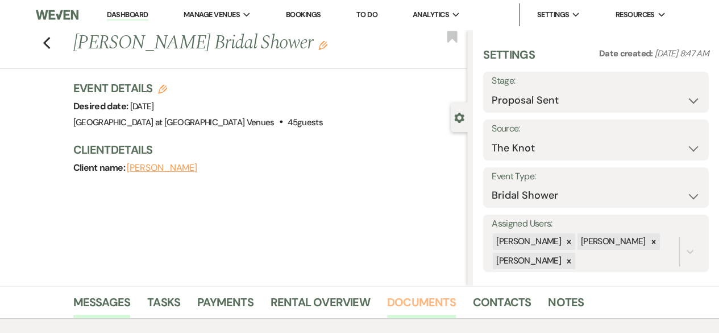
click at [406, 299] on link "Documents" at bounding box center [421, 305] width 69 height 25
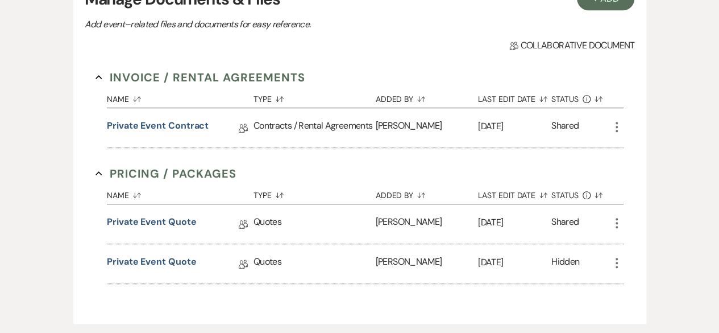
scroll to position [432, 0]
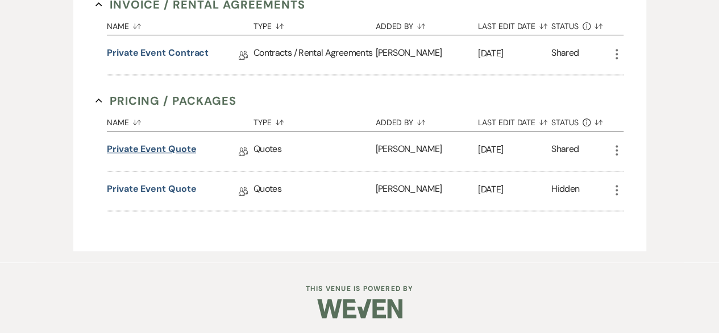
click at [148, 152] on link "Private Event Quote" at bounding box center [151, 151] width 89 height 18
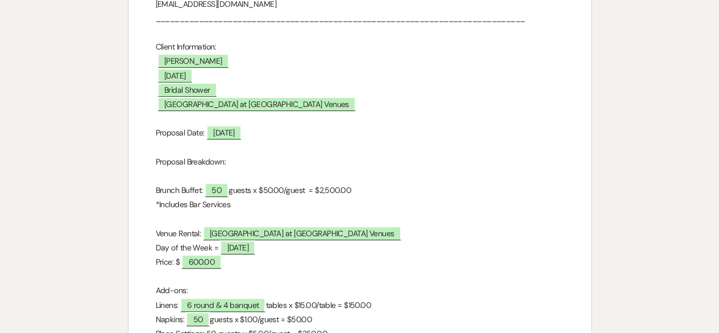
scroll to position [398, 0]
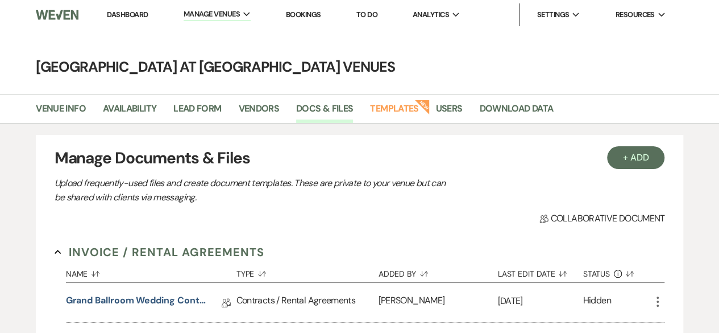
click at [128, 16] on link "Dashboard" at bounding box center [127, 15] width 41 height 10
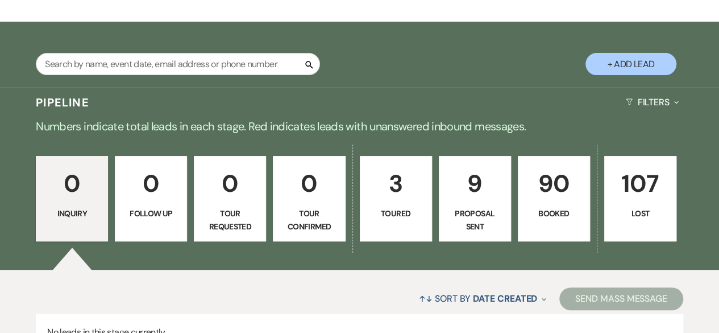
scroll to position [171, 0]
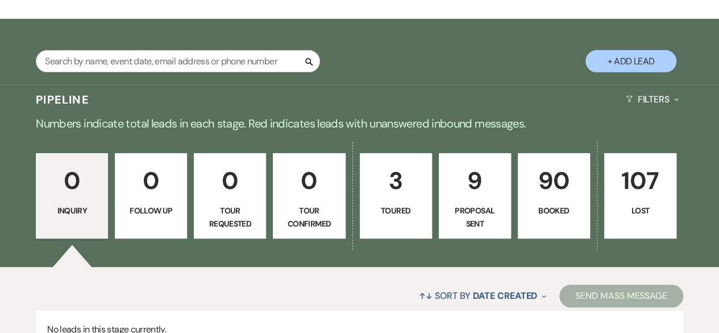
click at [550, 196] on p "90" at bounding box center [553, 180] width 57 height 38
